Goal: Communication & Community: Ask a question

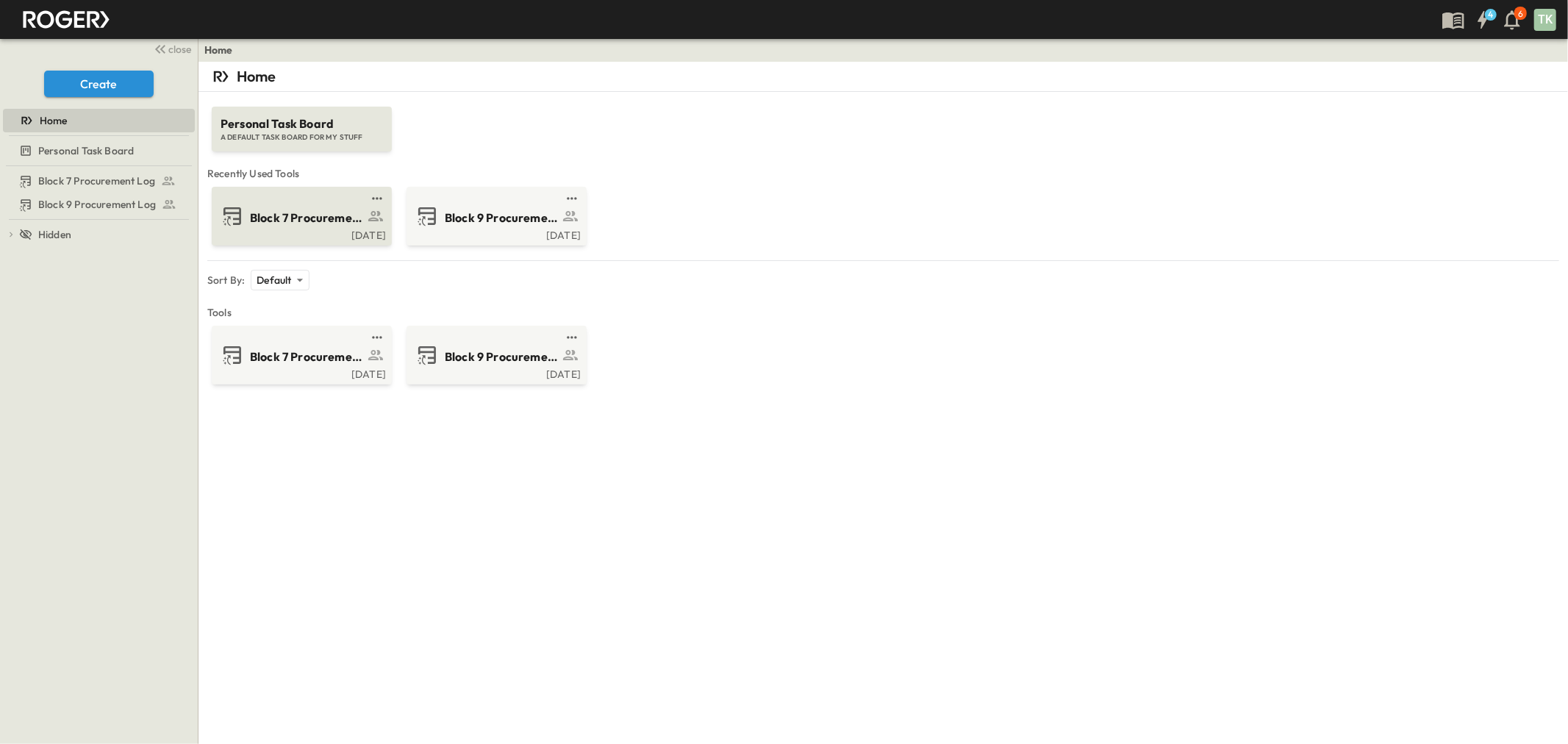
click at [317, 215] on span "Block 7 Procurement Log" at bounding box center [307, 218] width 114 height 17
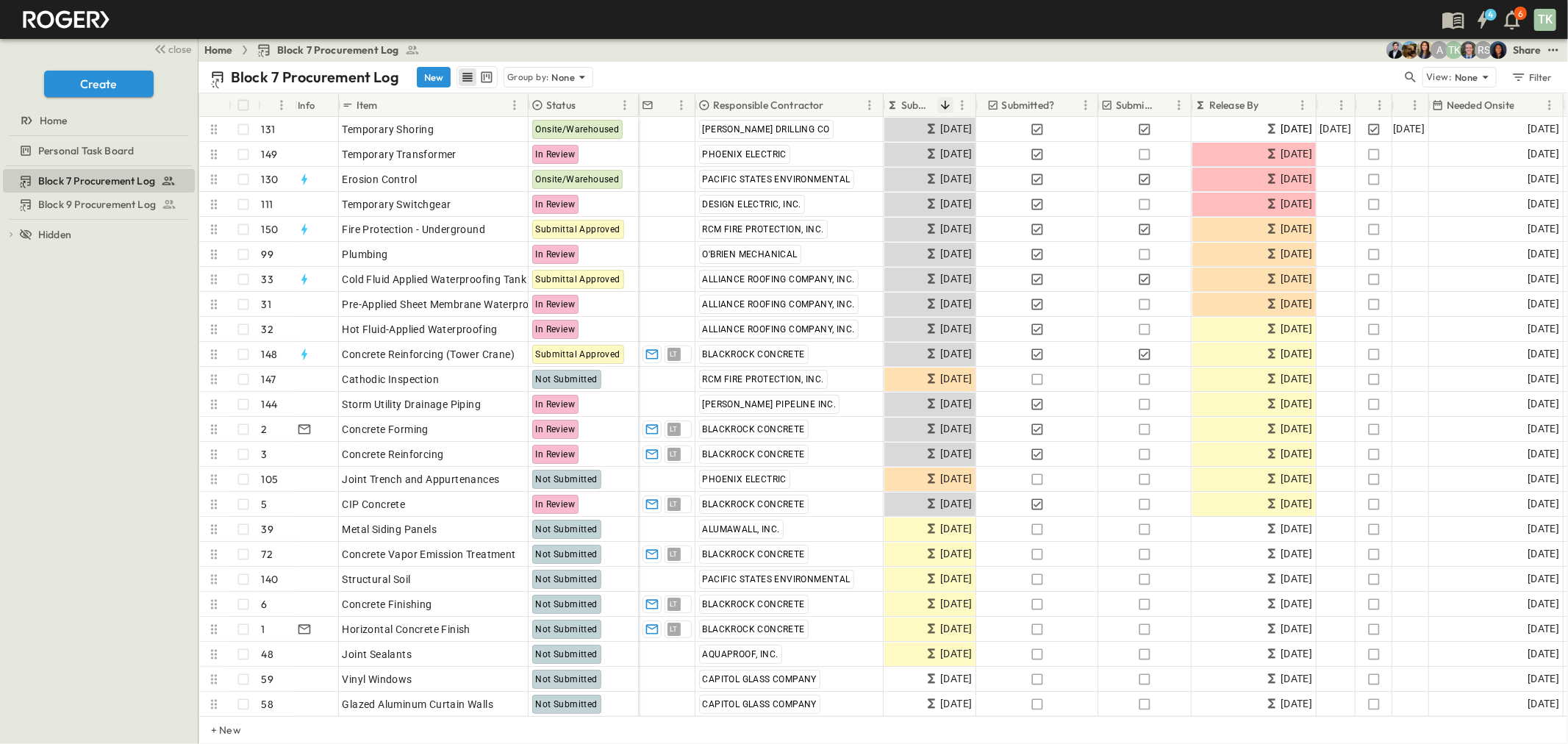
click at [943, 105] on icon "Sort" at bounding box center [945, 105] width 13 height 13
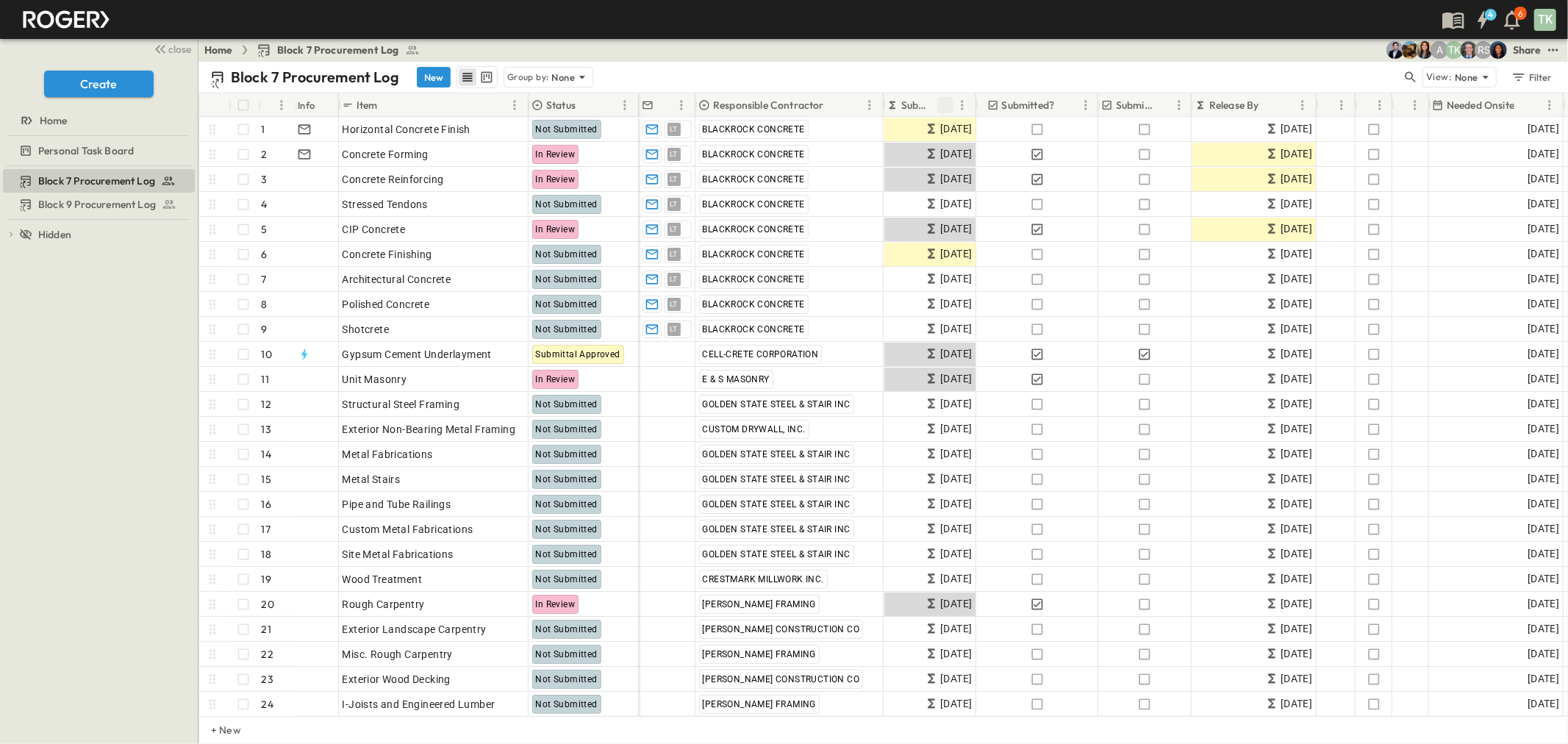
click at [943, 105] on icon "Sort" at bounding box center [945, 105] width 13 height 13
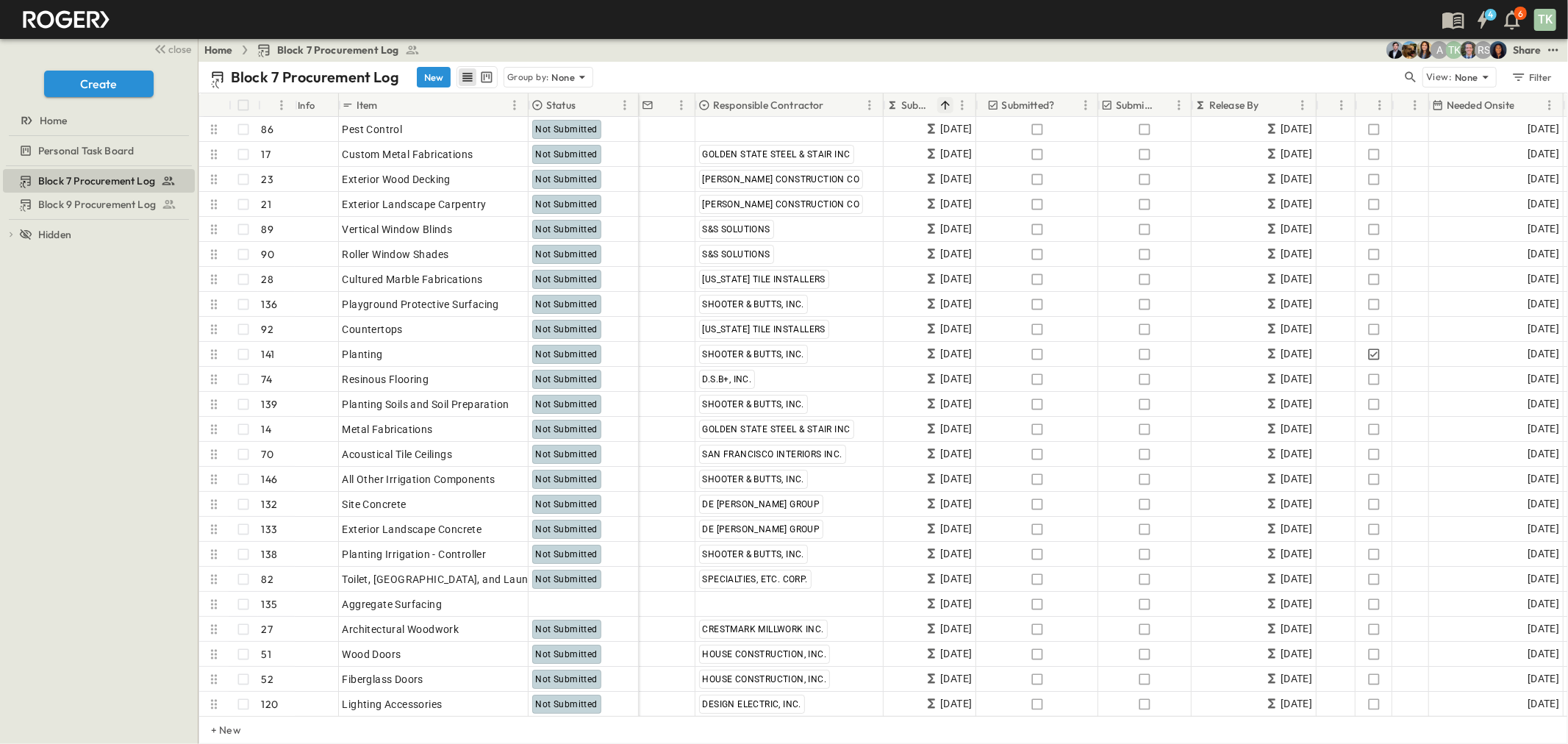
click at [947, 105] on icon "Sort" at bounding box center [945, 105] width 13 height 13
